Goal: Find specific page/section: Find specific page/section

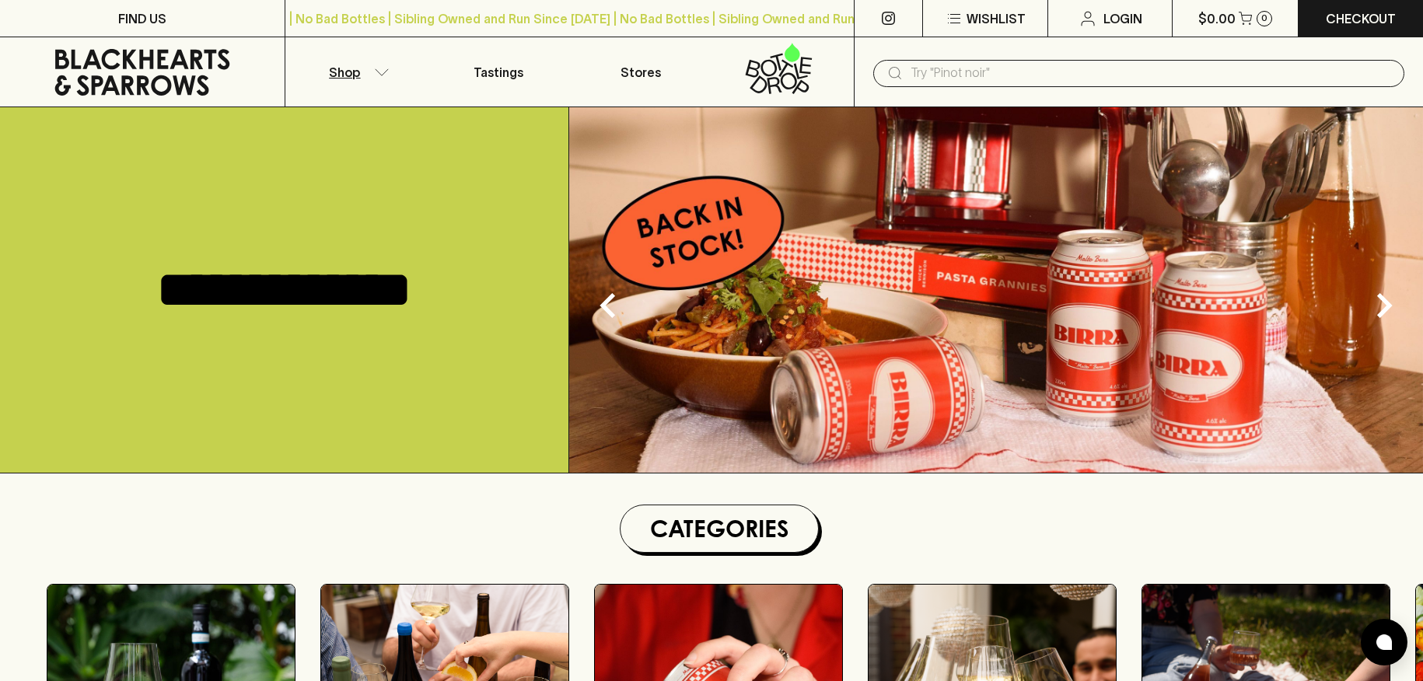
click at [374, 66] on button "Shop" at bounding box center [356, 71] width 142 height 69
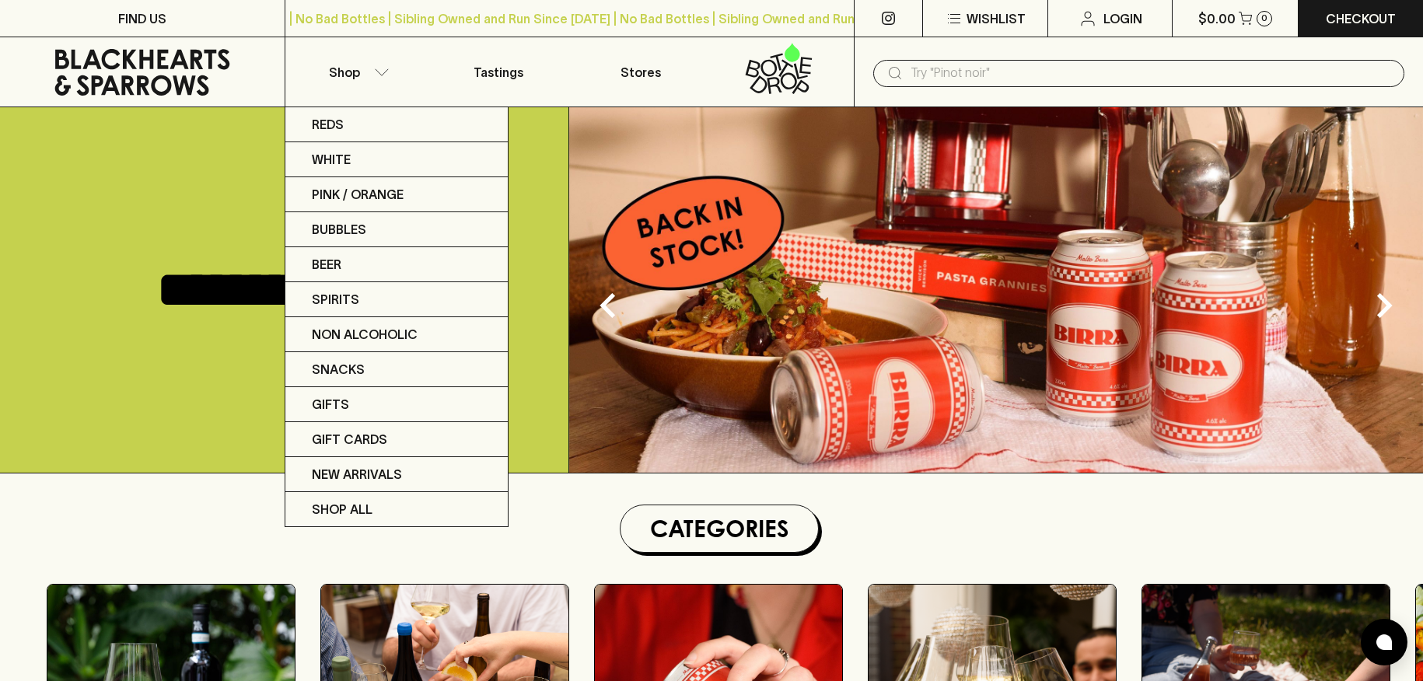
click at [686, 82] on div at bounding box center [711, 340] width 1423 height 681
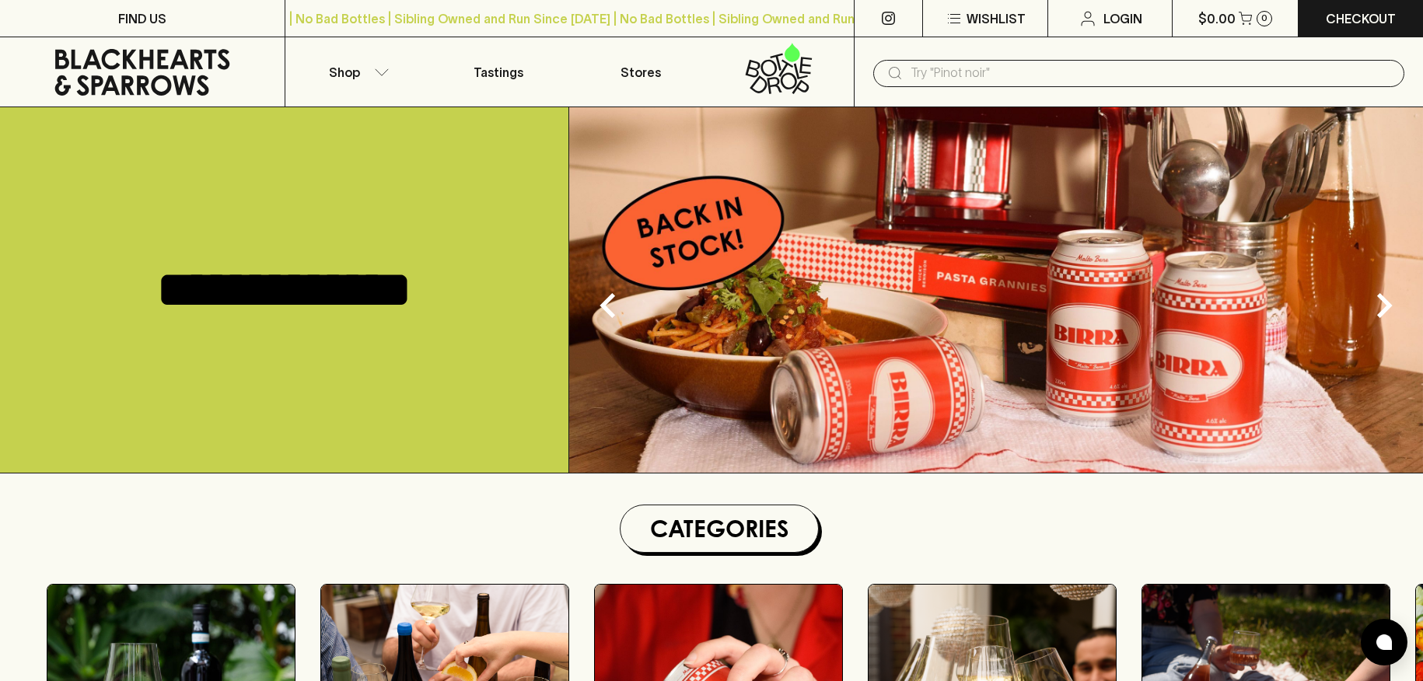
click at [641, 74] on div "Reds White Pink / Orange Bubbles Beer Spirits Non Alcoholic Snacks Gifts Gift C…" at bounding box center [711, 340] width 1423 height 681
click at [653, 72] on p "Stores" at bounding box center [641, 72] width 40 height 19
